Goal: Information Seeking & Learning: Learn about a topic

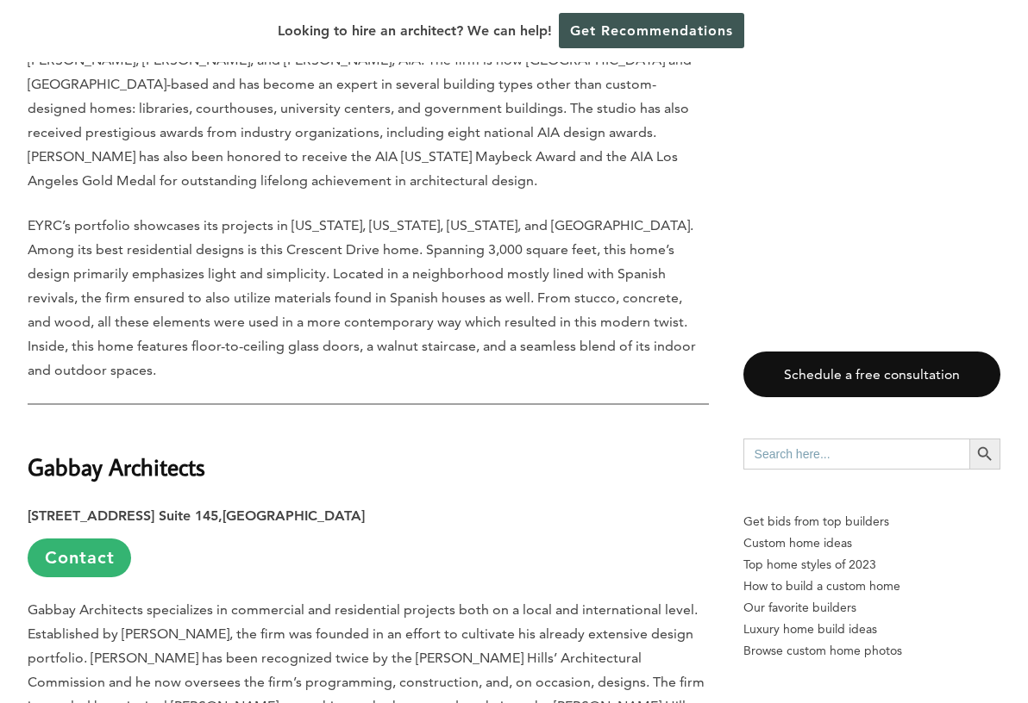
scroll to position [2309, 0]
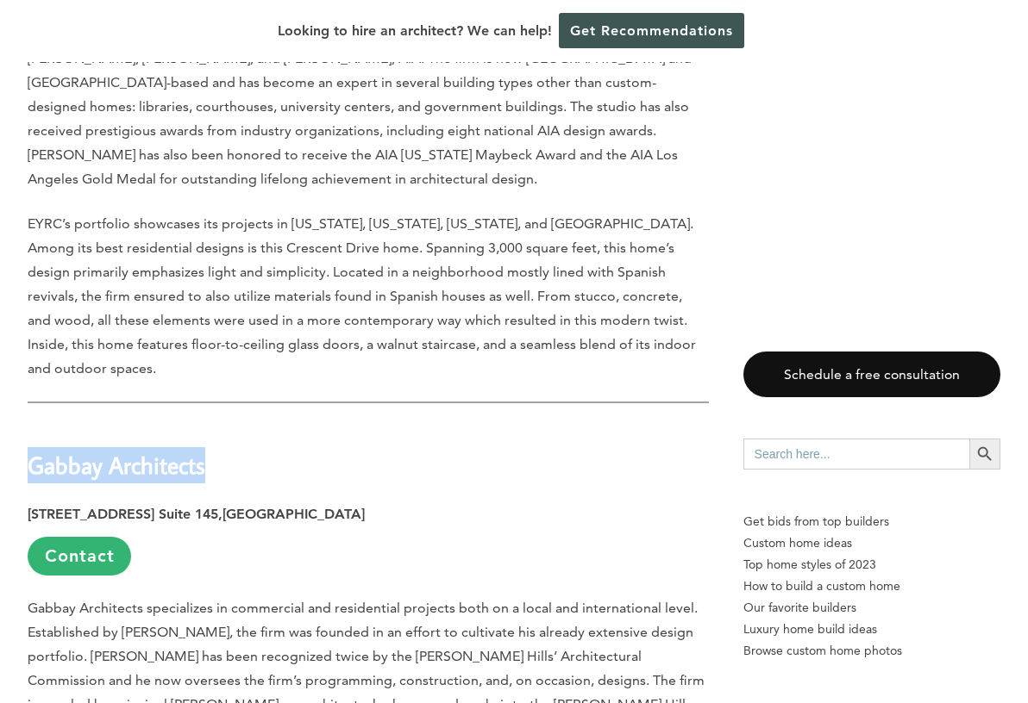
drag, startPoint x: 203, startPoint y: 347, endPoint x: 26, endPoint y: 347, distance: 177.6
copy strong "Gabbay Architects"
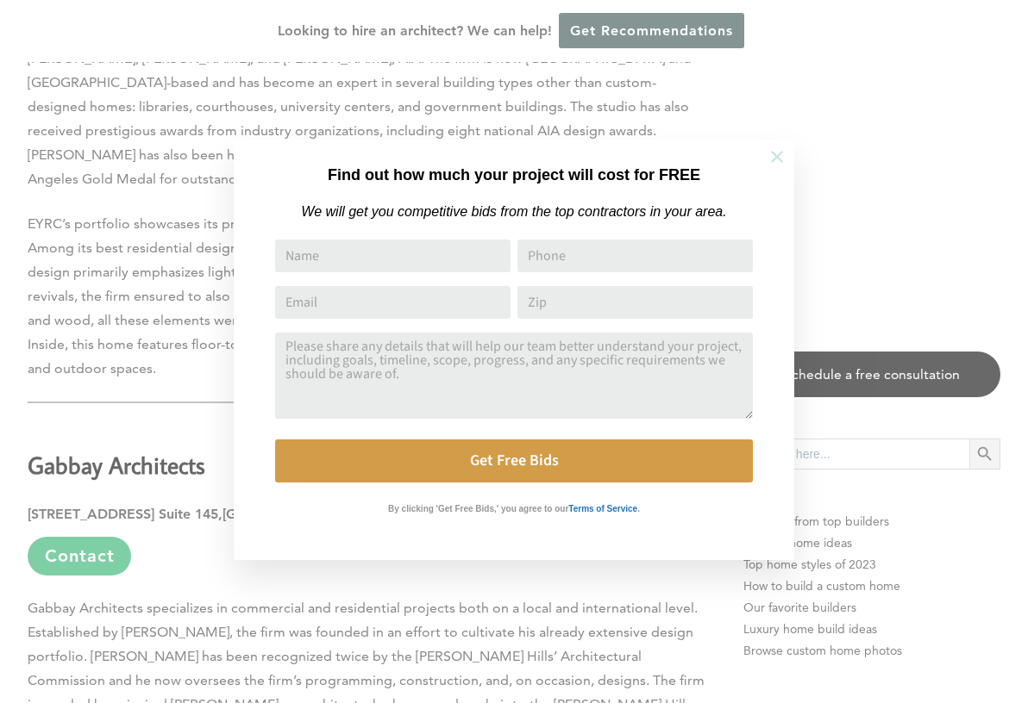
click at [766, 159] on button at bounding box center [777, 157] width 60 height 60
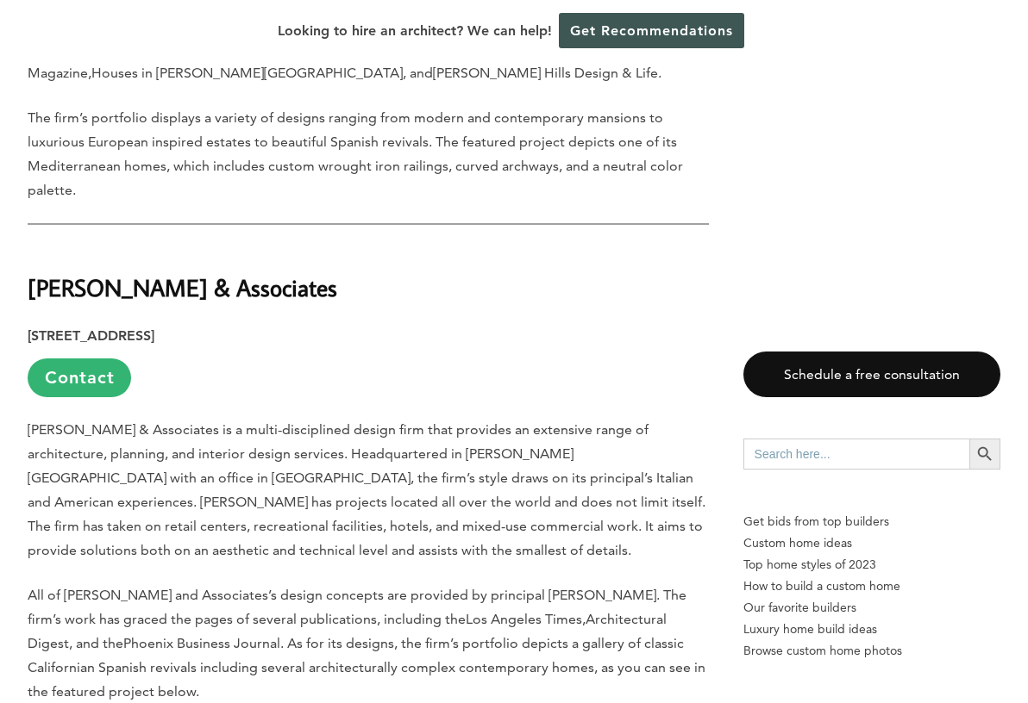
scroll to position [3019, 0]
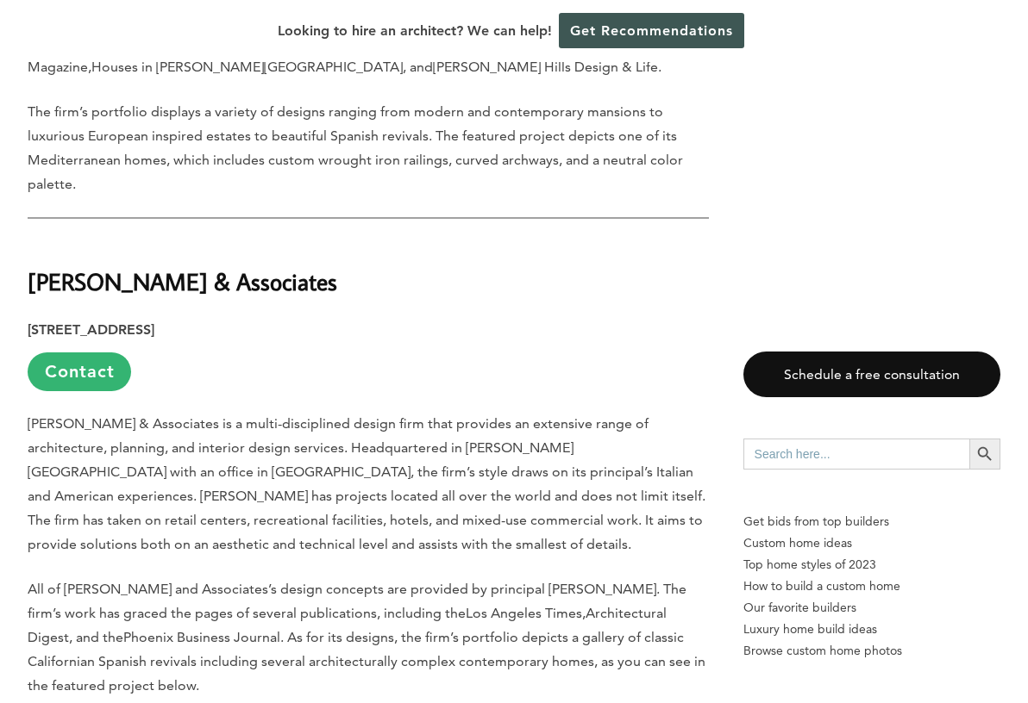
drag, startPoint x: 308, startPoint y: 166, endPoint x: 30, endPoint y: 176, distance: 277.8
click at [30, 240] on h2 "[PERSON_NAME] & Associates" at bounding box center [368, 269] width 681 height 59
copy strong "[PERSON_NAME] & Associates"
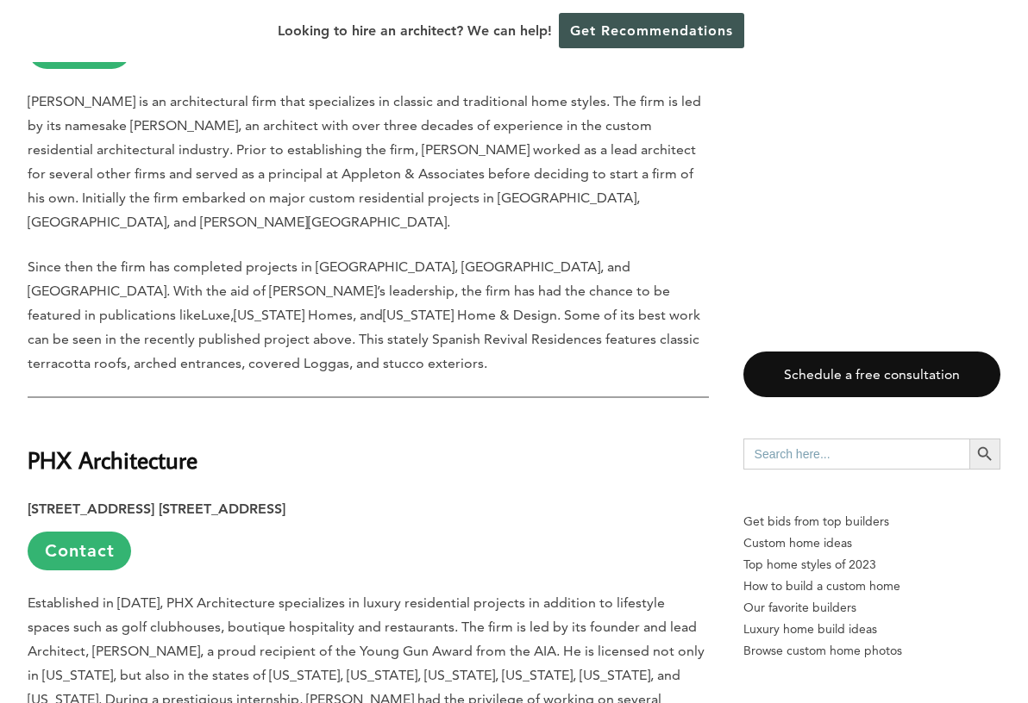
scroll to position [3850, 0]
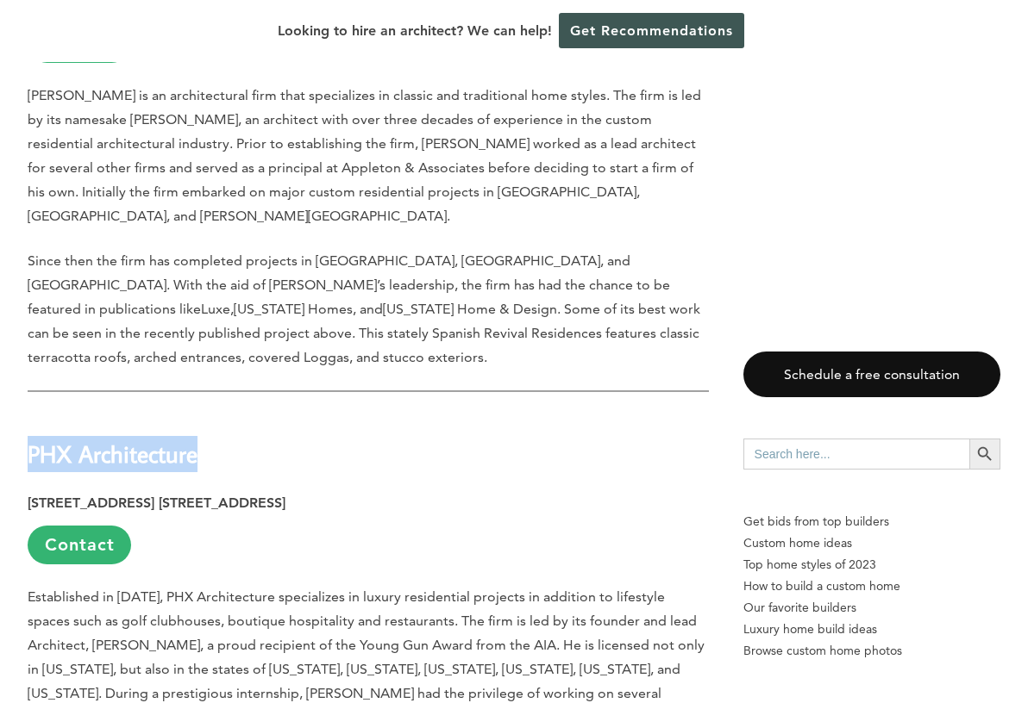
drag, startPoint x: 199, startPoint y: 311, endPoint x: 31, endPoint y: 307, distance: 168.2
click at [31, 413] on h2 "PHX Architecture" at bounding box center [368, 442] width 681 height 59
copy strong "PHX Architecture"
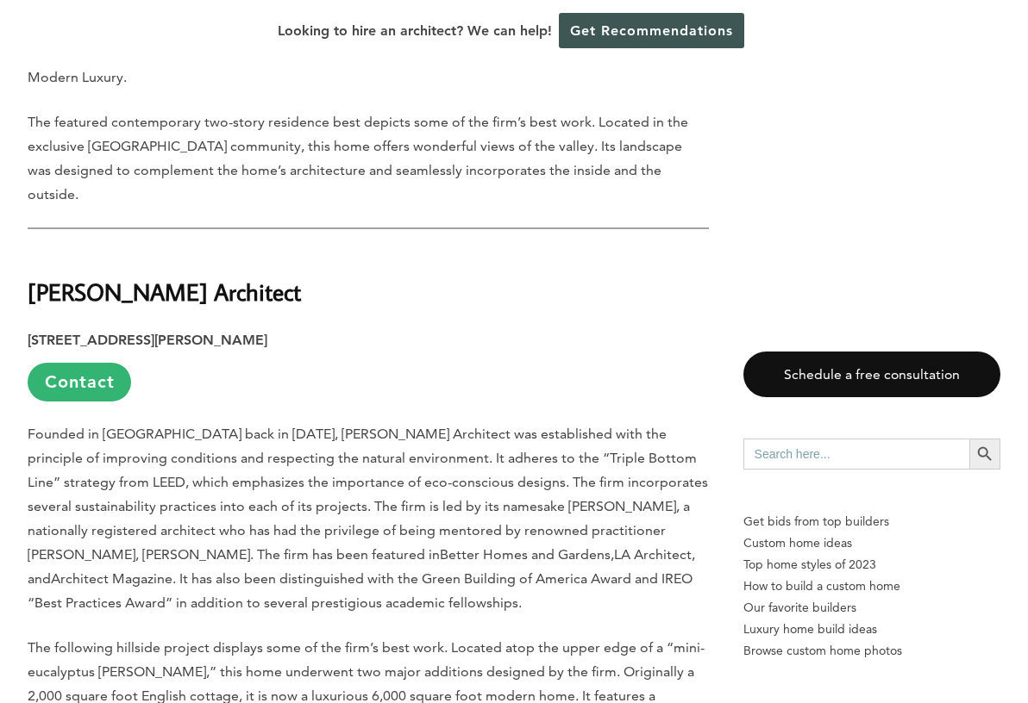
scroll to position [4965, 0]
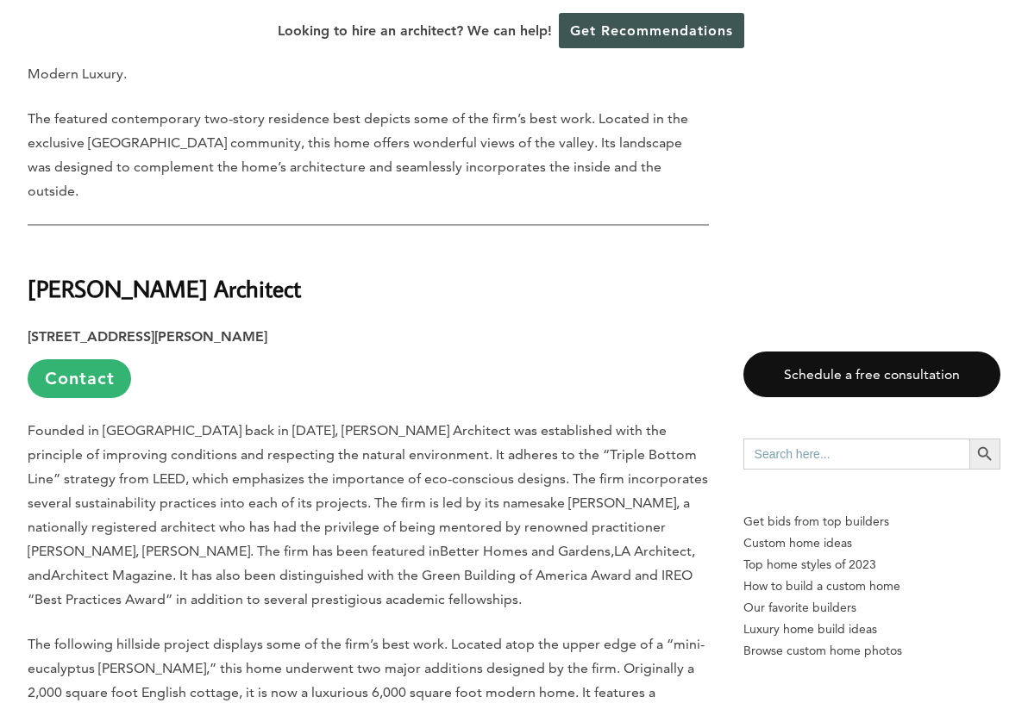
click at [198, 247] on h2 "[PERSON_NAME] Architect" at bounding box center [368, 276] width 681 height 59
click at [186, 273] on strong "[PERSON_NAME] Architect" at bounding box center [164, 288] width 273 height 30
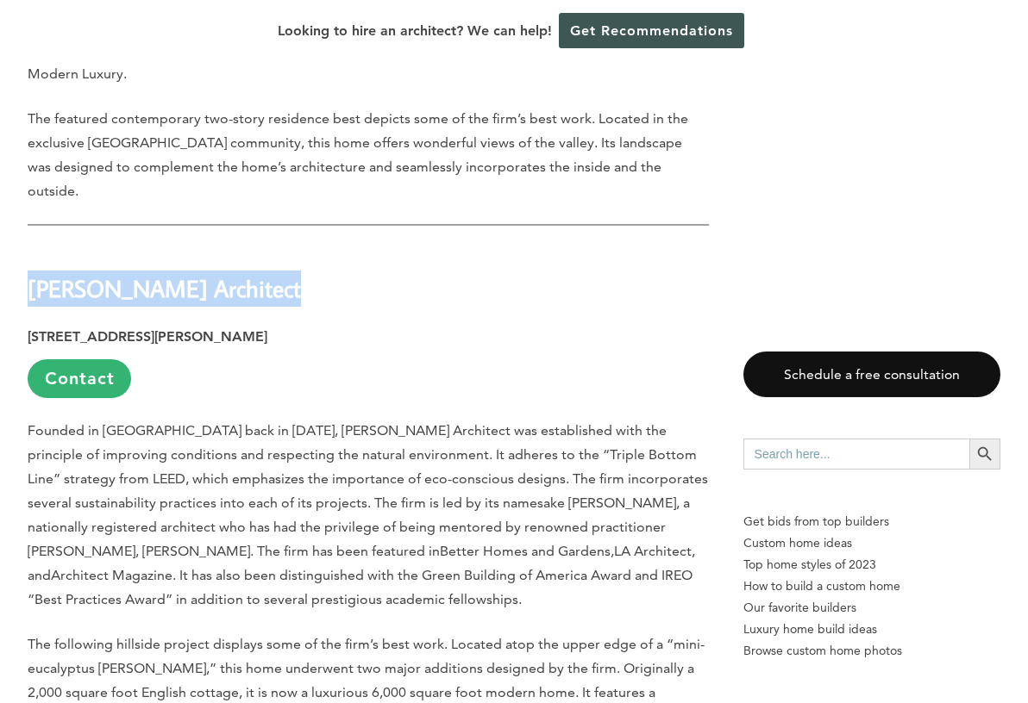
click at [186, 273] on strong "[PERSON_NAME] Architect" at bounding box center [164, 288] width 273 height 30
copy div "[PERSON_NAME] Architect"
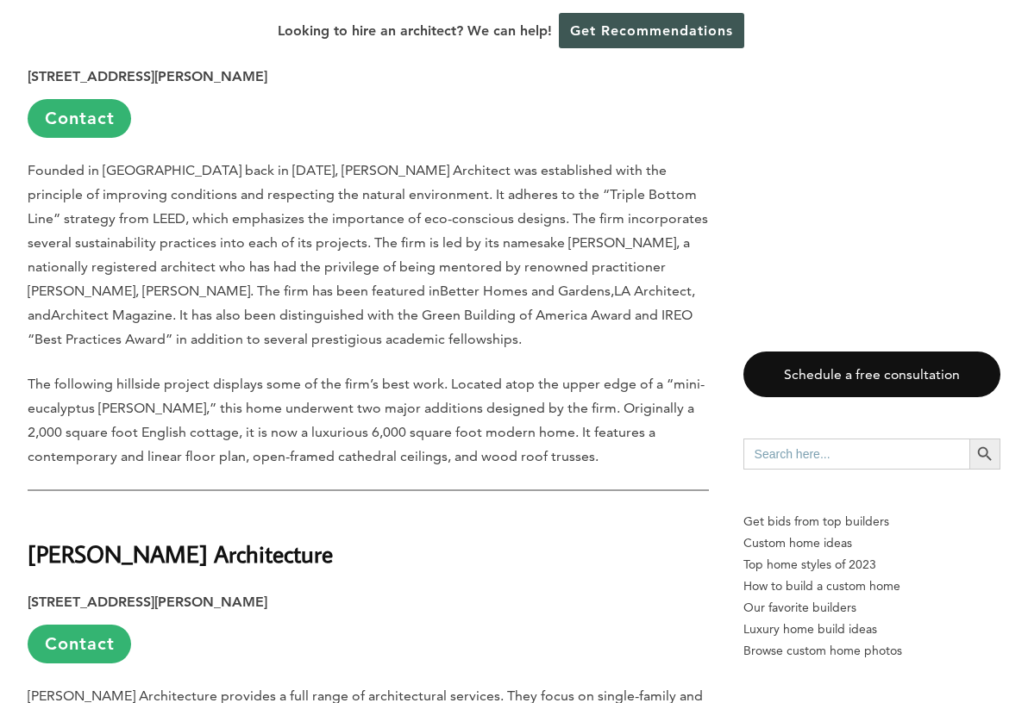
scroll to position [5255, 0]
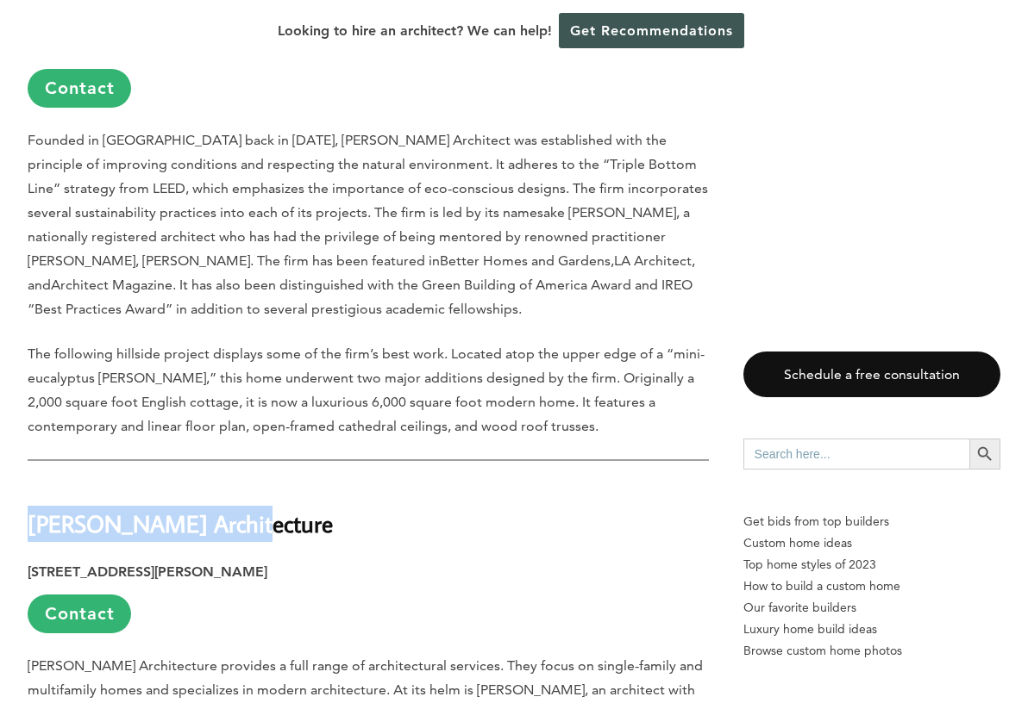
drag, startPoint x: 233, startPoint y: 306, endPoint x: 27, endPoint y: 322, distance: 206.6
copy strong "[PERSON_NAME] Architecture"
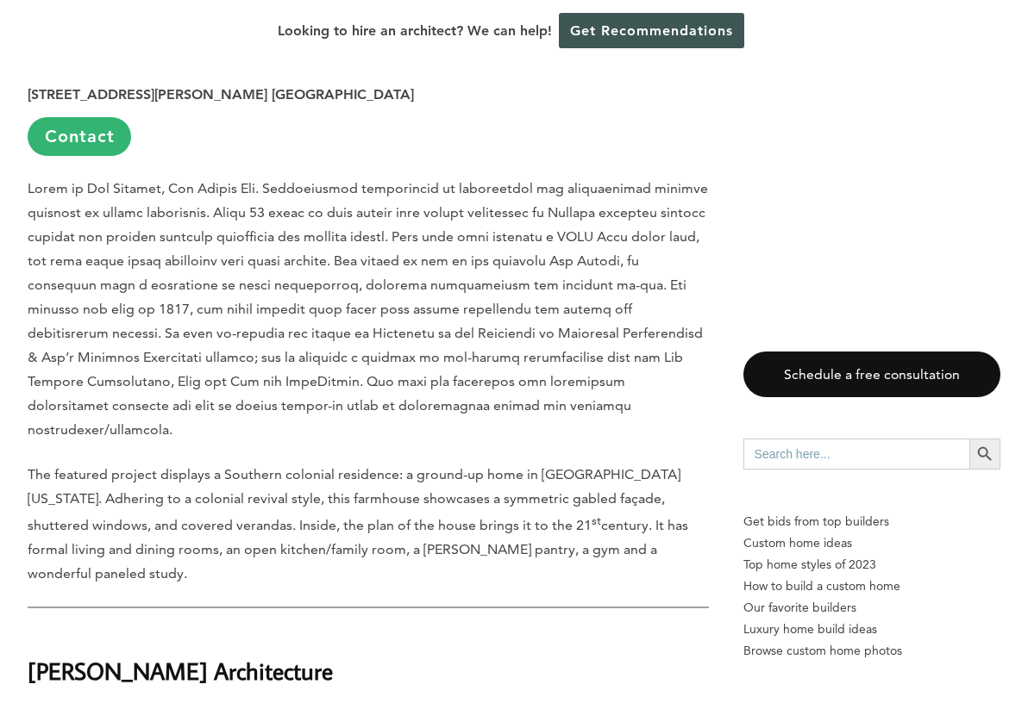
scroll to position [6219, 0]
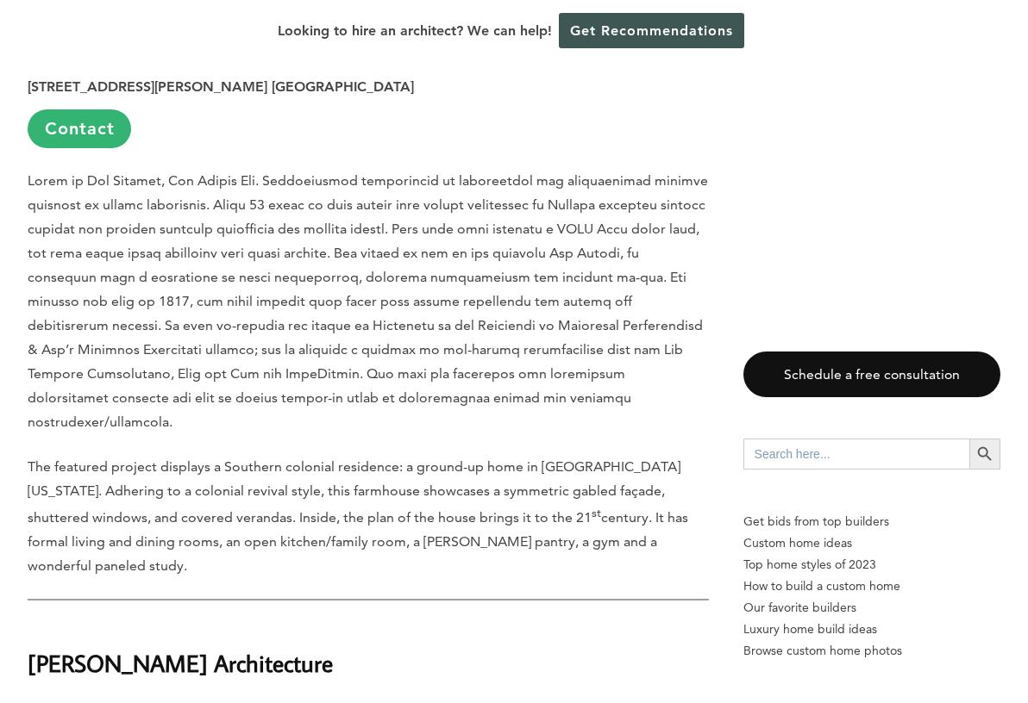
drag, startPoint x: 327, startPoint y: 405, endPoint x: 28, endPoint y: 412, distance: 298.4
click at [28, 622] on h2 "[PERSON_NAME] Architecture" at bounding box center [368, 651] width 681 height 59
copy strong "[PERSON_NAME] Architecture"
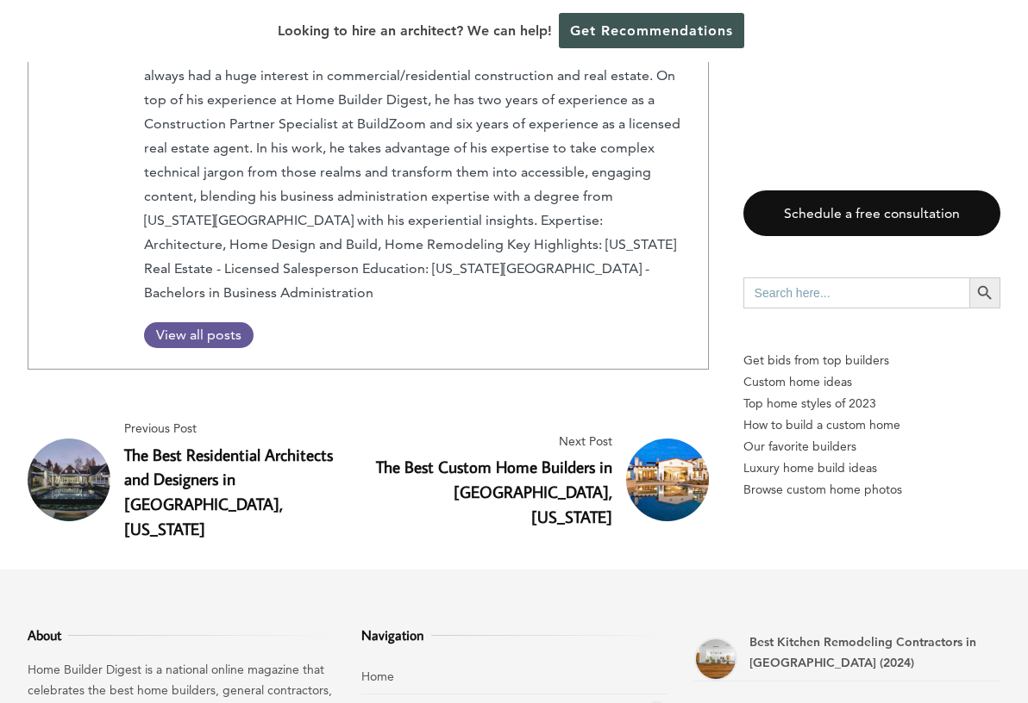
scroll to position [8293, 0]
